Goal: Task Accomplishment & Management: Manage account settings

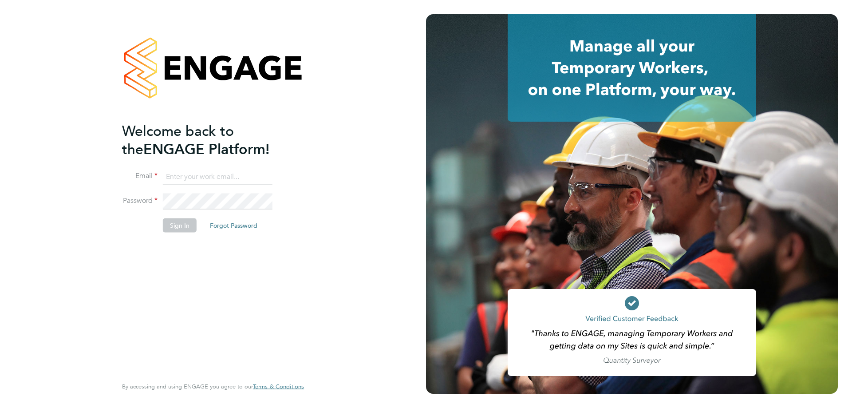
type input "[PERSON_NAME][EMAIL_ADDRESS][DOMAIN_NAME][PERSON_NAME]"
click at [181, 231] on button "Sign In" at bounding box center [180, 225] width 34 height 14
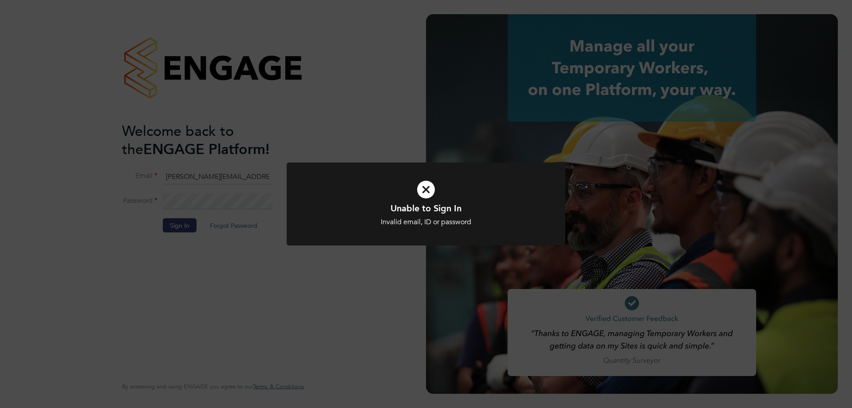
click at [309, 98] on div "Unable to Sign In Invalid email, ID or password Cancel Okay" at bounding box center [426, 204] width 852 height 408
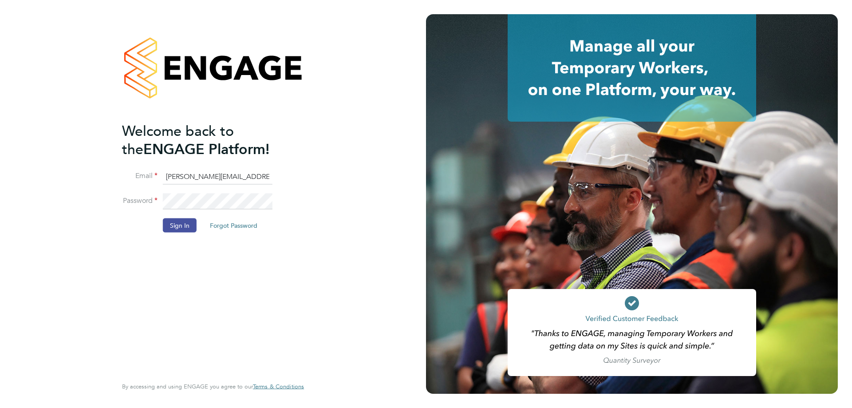
click at [176, 221] on button "Sign In" at bounding box center [180, 225] width 34 height 14
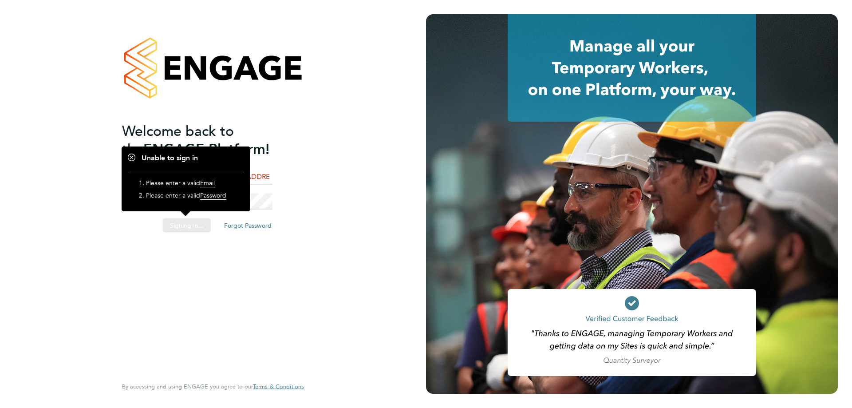
click at [309, 166] on div "Sorry, we are having problems connecting to our services." at bounding box center [213, 204] width 426 height 408
drag, startPoint x: 198, startPoint y: 196, endPoint x: 209, endPoint y: 196, distance: 12.0
click at [201, 196] on li "Please enter a valid Password" at bounding box center [190, 197] width 89 height 12
drag, startPoint x: 461, startPoint y: 91, endPoint x: 455, endPoint y: 92, distance: 5.3
click at [461, 91] on div at bounding box center [632, 67] width 412 height 107
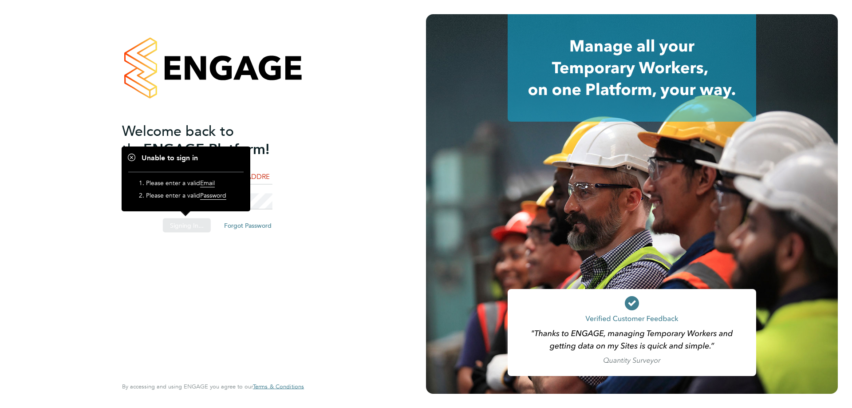
click at [335, 134] on div "Welcome back to the ENGAGE Platform! Email [PERSON_NAME][EMAIL_ADDRESS][DOMAIN_…" at bounding box center [213, 204] width 426 height 408
click at [316, 131] on div "Welcome back to the ENGAGE Platform! Email [PERSON_NAME][EMAIL_ADDRESS][DOMAIN_…" at bounding box center [212, 204] width 217 height 408
drag, startPoint x: 245, startPoint y: 134, endPoint x: 271, endPoint y: 124, distance: 27.9
click at [234, 134] on span "Welcome back to the" at bounding box center [178, 140] width 112 height 36
click at [273, 144] on h2 "Welcome back to the ENGAGE Platform!" at bounding box center [208, 140] width 173 height 36
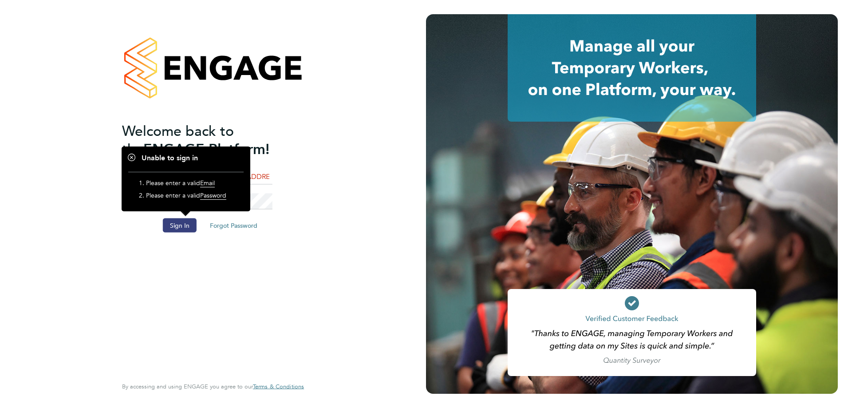
click at [240, 148] on div at bounding box center [186, 178] width 129 height 64
click at [132, 158] on h1 "Unable to sign in" at bounding box center [185, 158] width 115 height 9
click at [322, 172] on div "Welcome back to the ENGAGE Platform! Email [PERSON_NAME][EMAIL_ADDRESS][DOMAIN_…" at bounding box center [212, 204] width 217 height 408
click at [274, 220] on li "Sign In Forgot Password" at bounding box center [208, 229] width 173 height 23
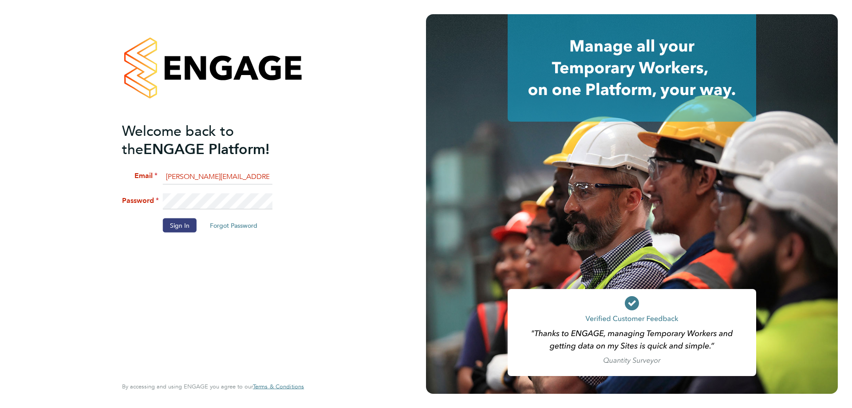
drag, startPoint x: 255, startPoint y: 170, endPoint x: 239, endPoint y: 173, distance: 16.3
click at [254, 171] on input "[PERSON_NAME][EMAIL_ADDRESS][DOMAIN_NAME][PERSON_NAME]" at bounding box center [218, 177] width 110 height 16
drag, startPoint x: 239, startPoint y: 173, endPoint x: 149, endPoint y: 176, distance: 90.6
click at [146, 174] on li "Email [PERSON_NAME][EMAIL_ADDRESS][DOMAIN_NAME][PERSON_NAME]" at bounding box center [208, 181] width 173 height 25
type input "c"
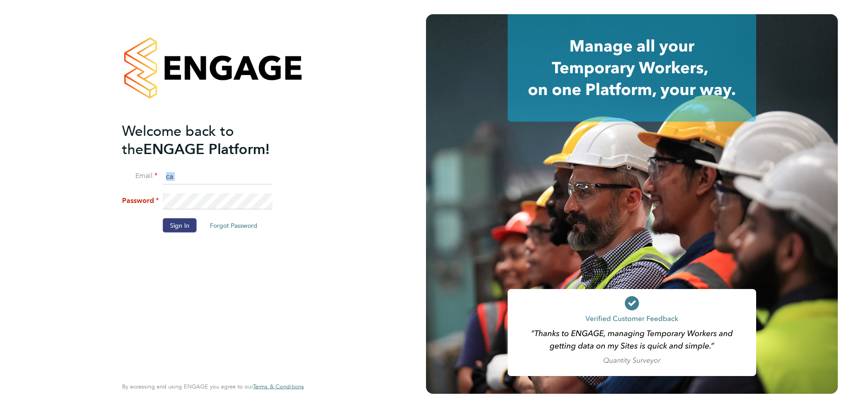
click at [97, 216] on div "Welcome back to the ENGAGE Platform! Email ca Password Sign In Forgot Password …" at bounding box center [213, 204] width 426 height 408
click at [198, 178] on input "c" at bounding box center [218, 177] width 110 height 16
type input "c"
type input "callum@"
click at [240, 219] on button "Forgot Password" at bounding box center [234, 225] width 62 height 14
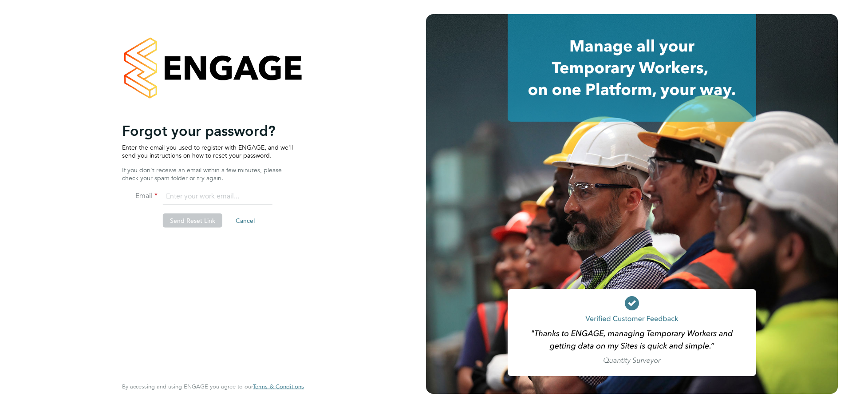
drag, startPoint x: 191, startPoint y: 198, endPoint x: 201, endPoint y: 202, distance: 9.8
click at [191, 198] on input "email" at bounding box center [218, 197] width 110 height 16
type input "[EMAIL_ADDRESS][DOMAIN_NAME][PERSON_NAME]"
click at [188, 215] on button "Send Reset Link" at bounding box center [192, 220] width 59 height 14
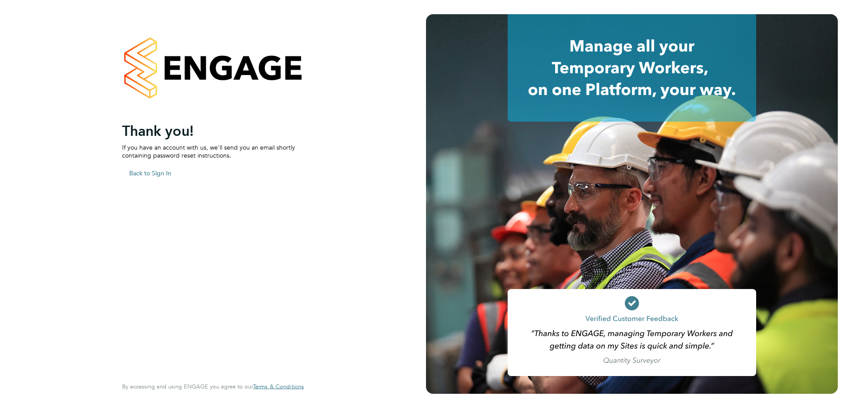
click at [143, 170] on div "Sorry, we are having problems connecting to our services." at bounding box center [213, 204] width 426 height 408
click at [156, 174] on button "Back to Sign In" at bounding box center [150, 173] width 56 height 14
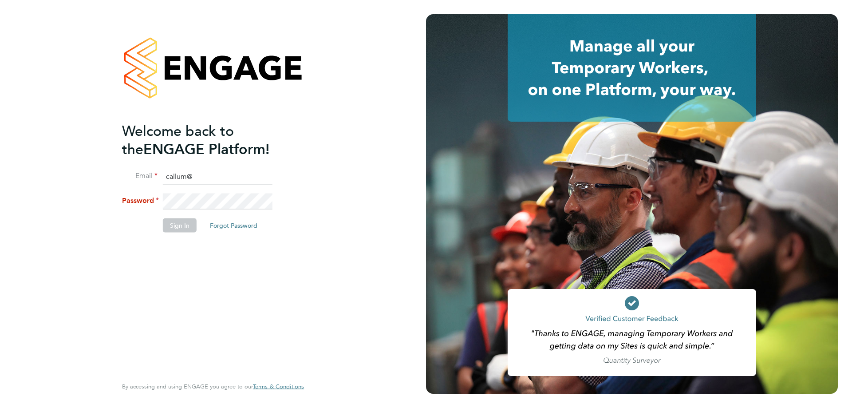
click at [240, 218] on button "Forgot Password" at bounding box center [234, 225] width 62 height 14
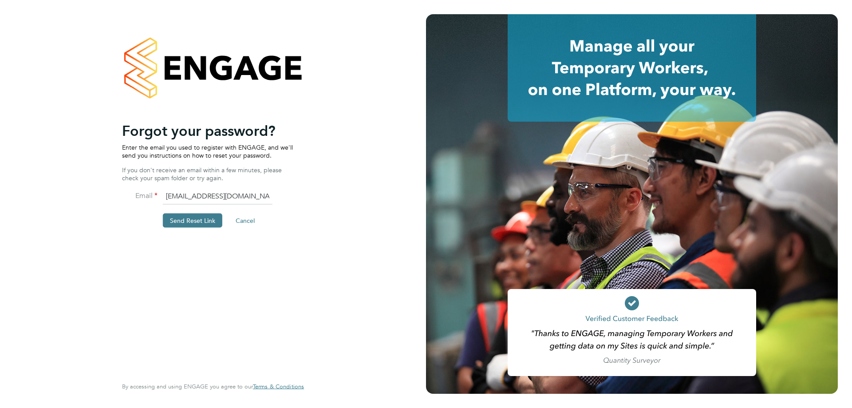
click at [241, 220] on button "Cancel" at bounding box center [245, 220] width 33 height 14
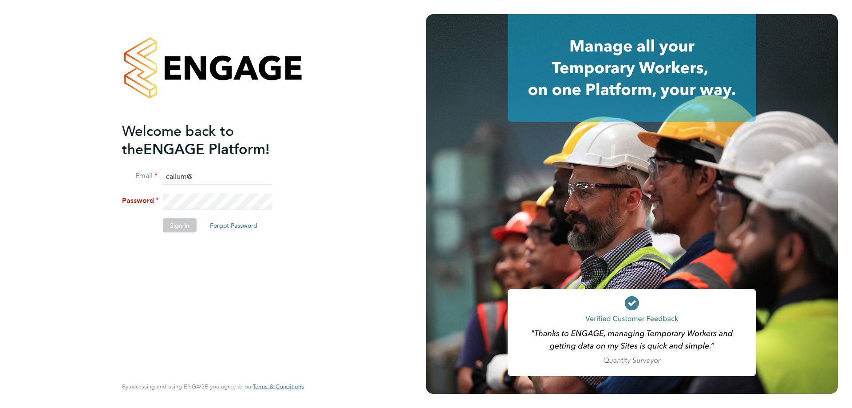
click at [364, 238] on div "Welcome back to the ENGAGE Platform! Email callum@ Password Sign In Forgot Pass…" at bounding box center [213, 204] width 426 height 408
drag, startPoint x: 228, startPoint y: 130, endPoint x: 228, endPoint y: 135, distance: 5.3
click at [228, 131] on span "Welcome back to the" at bounding box center [178, 140] width 112 height 36
drag, startPoint x: 213, startPoint y: 182, endPoint x: 213, endPoint y: 178, distance: 4.5
click at [213, 181] on input "callum@" at bounding box center [218, 177] width 110 height 16
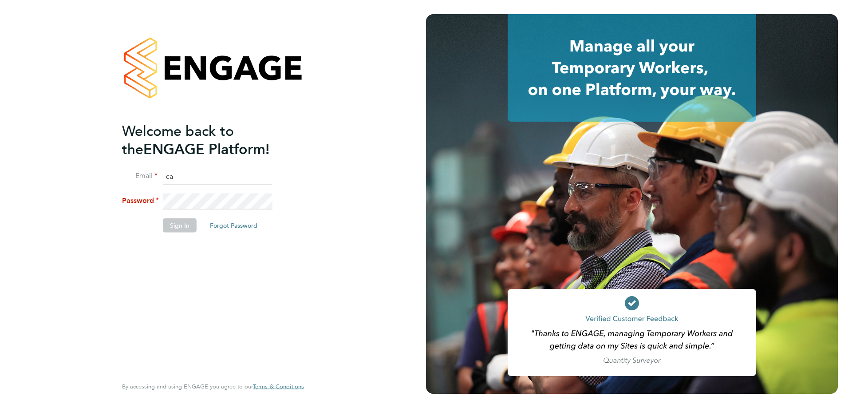
type input "c"
